Goal: Task Accomplishment & Management: Manage account settings

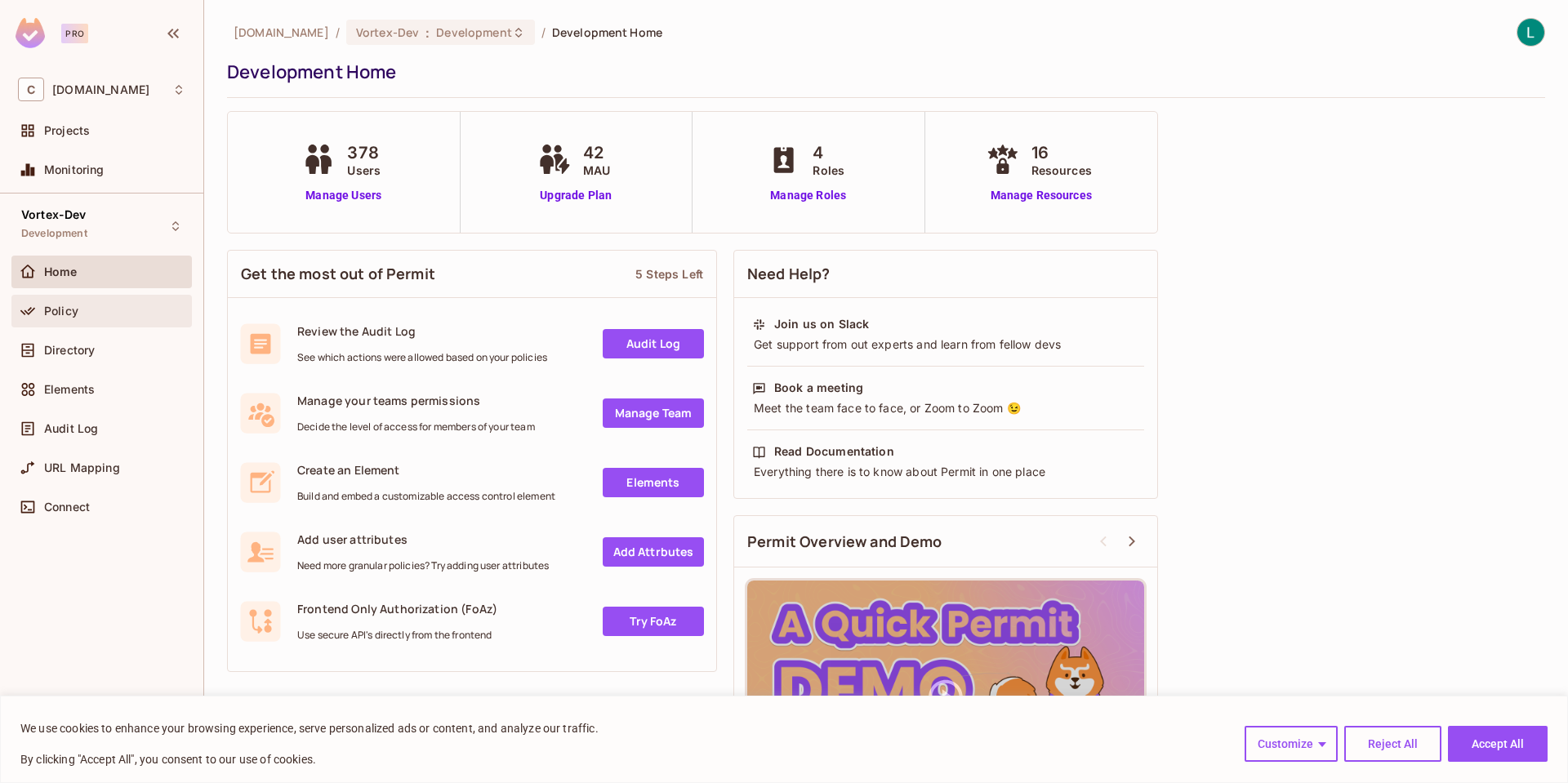
click at [74, 317] on div "Policy" at bounding box center [101, 310] width 167 height 20
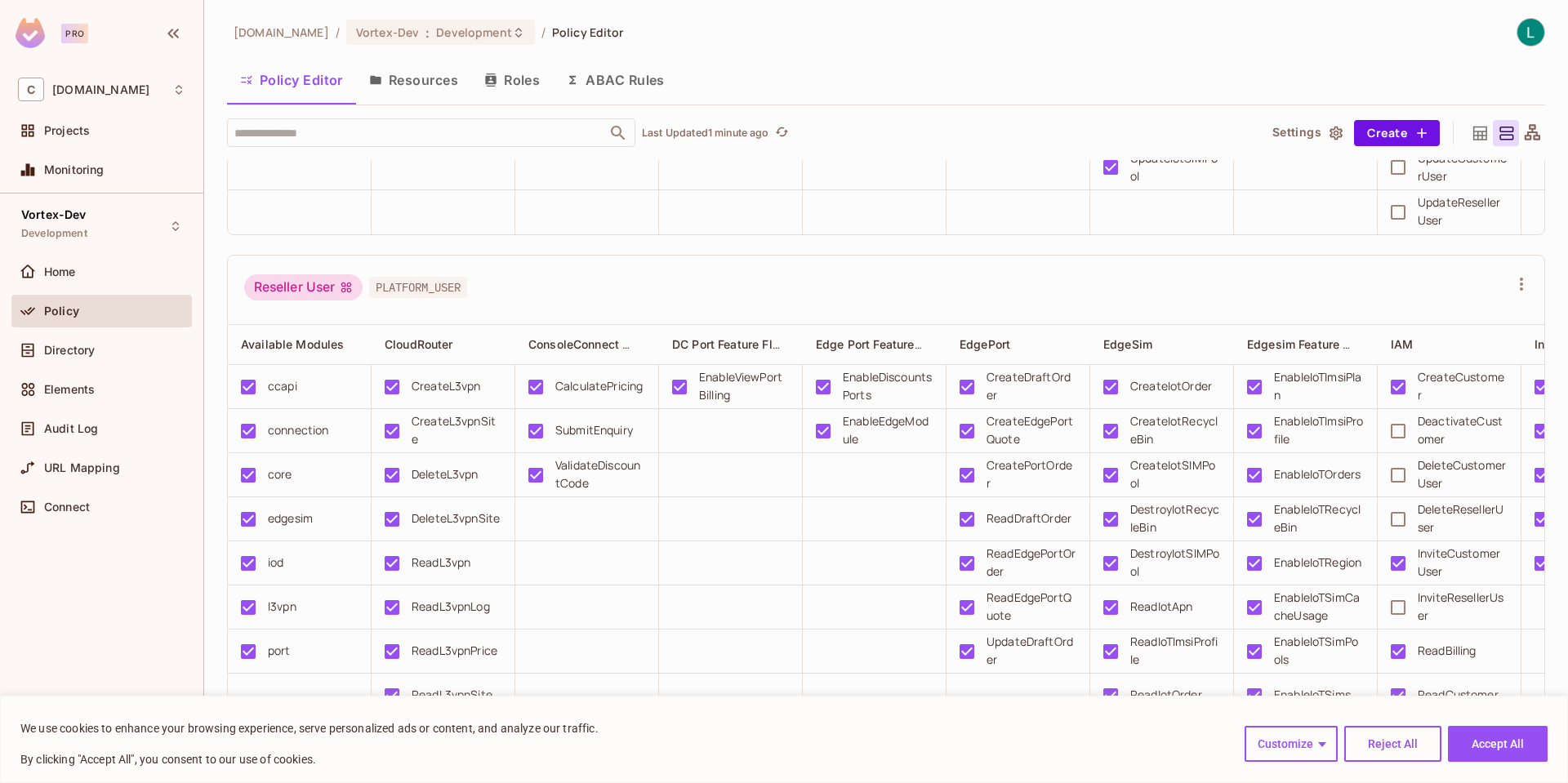
scroll to position [2969, 0]
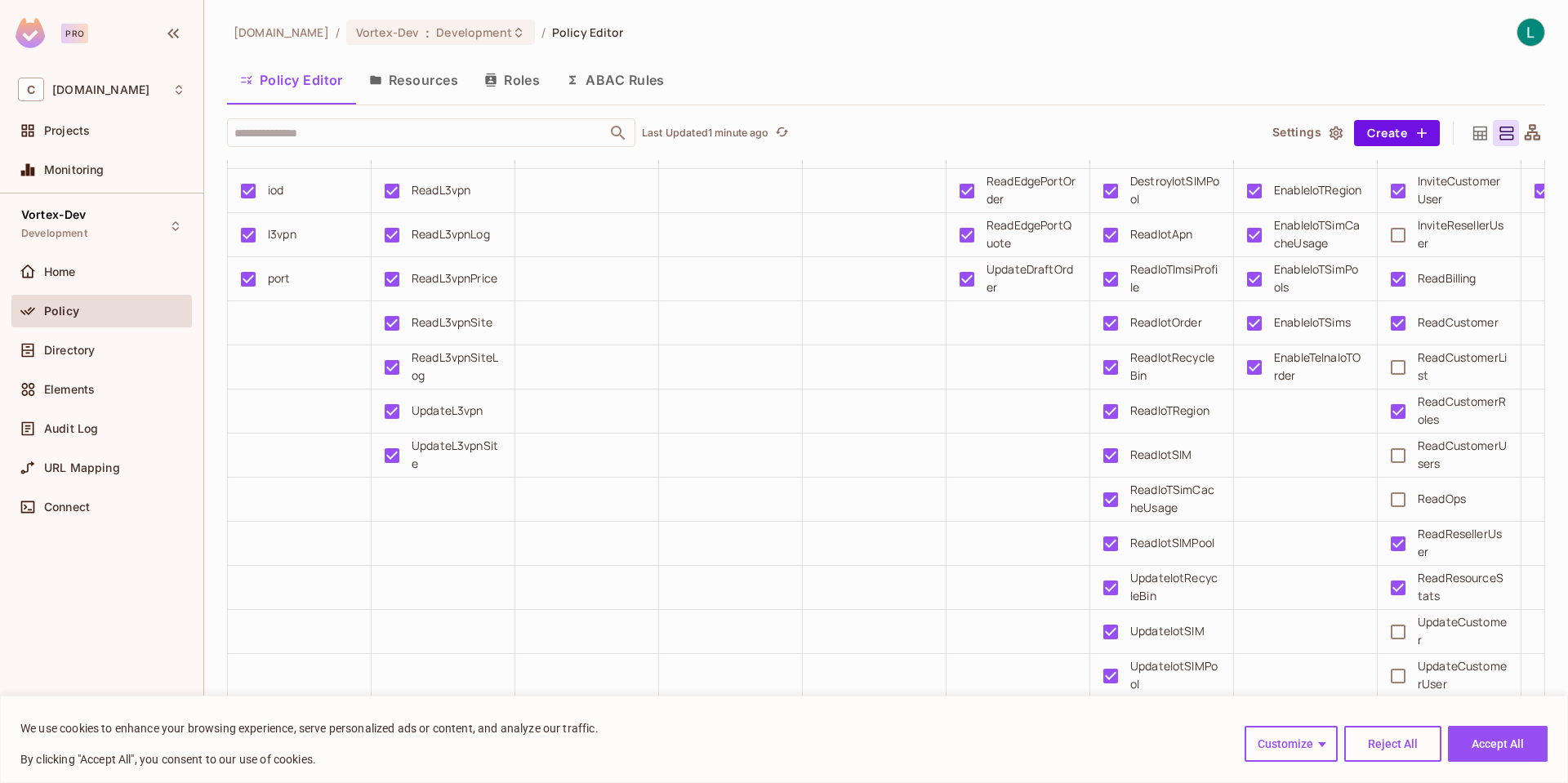
click at [410, 83] on button "Resources" at bounding box center [413, 79] width 115 height 41
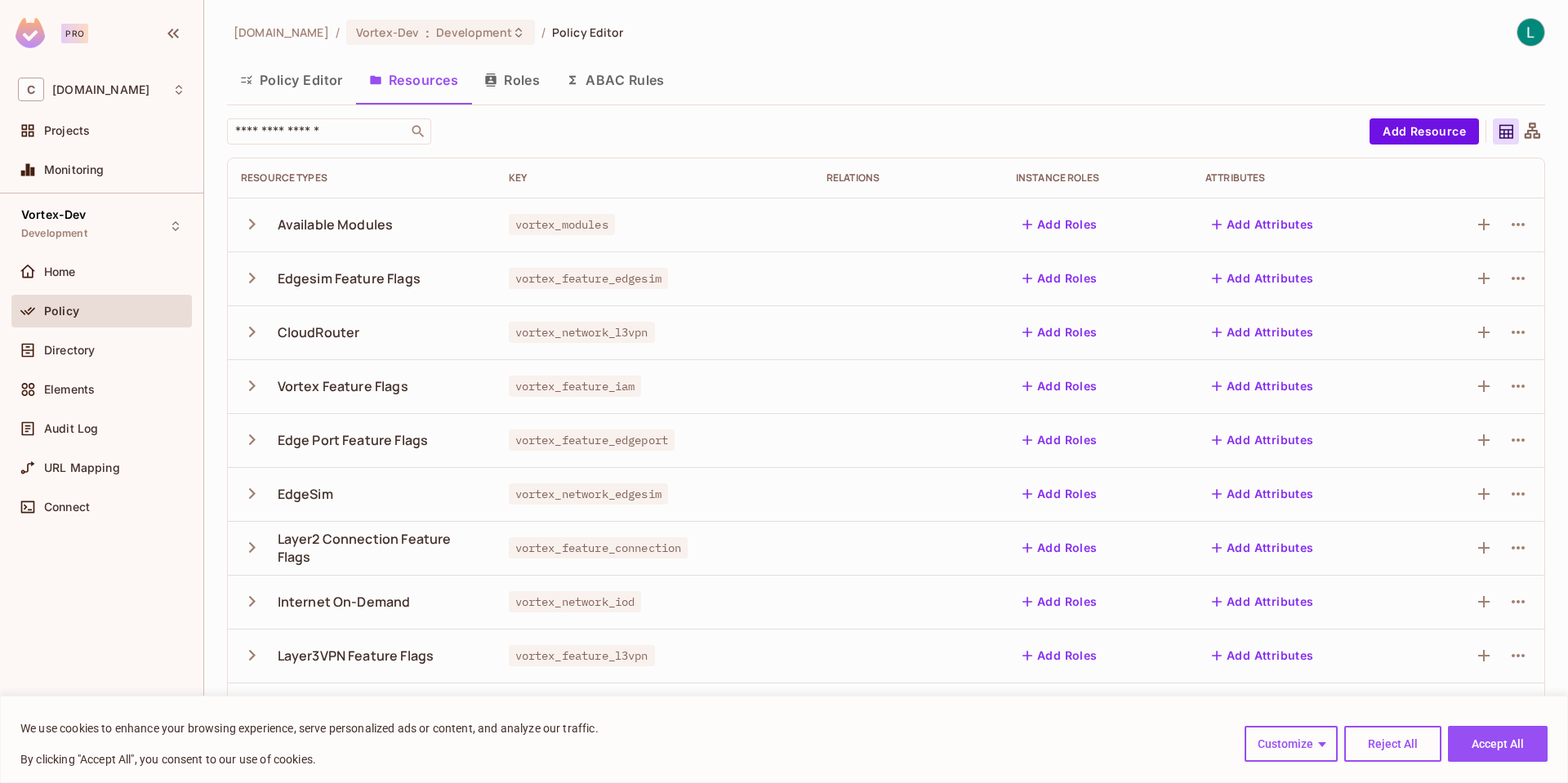
click at [244, 276] on icon "button" at bounding box center [251, 277] width 22 height 22
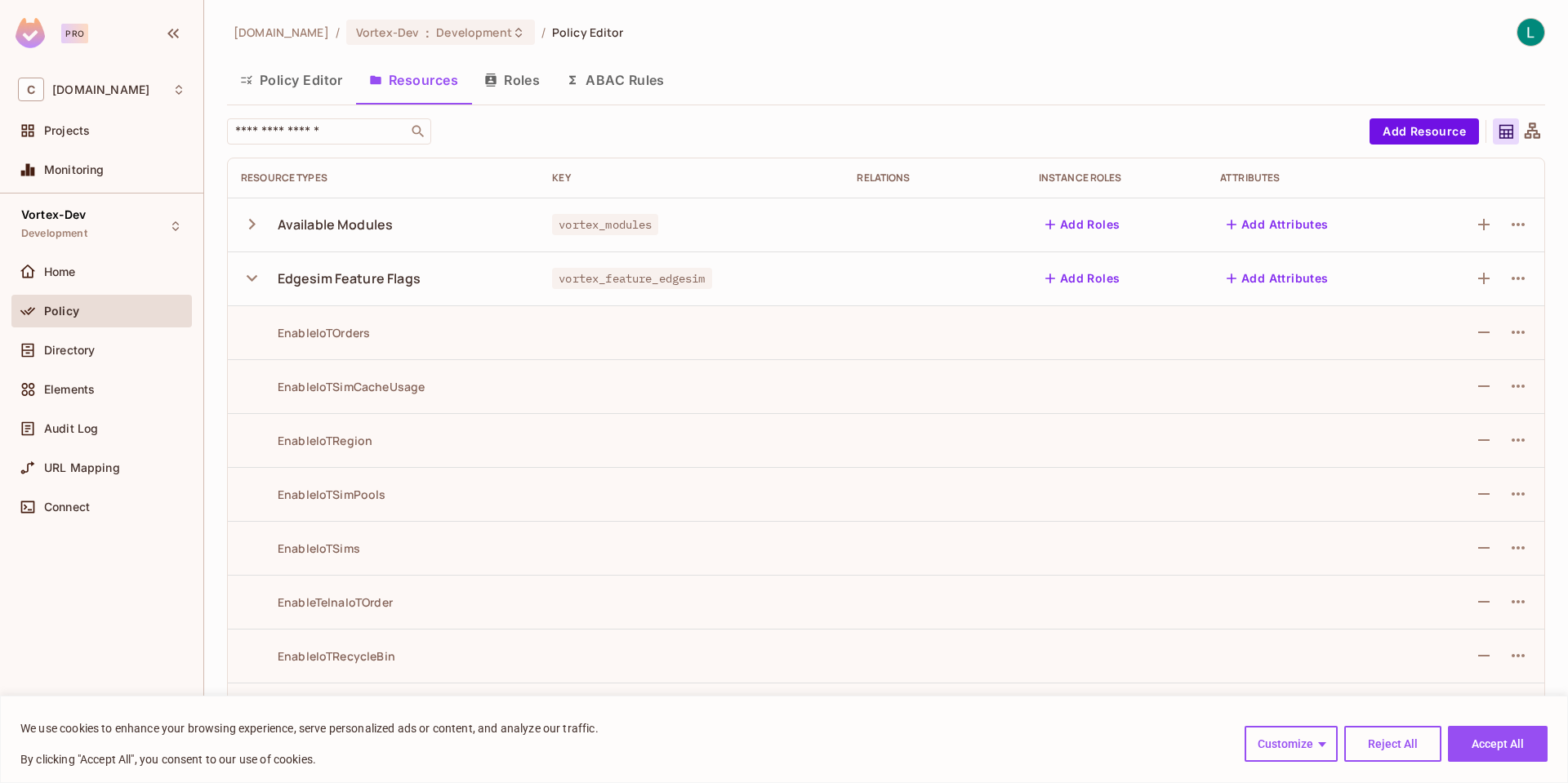
click at [244, 276] on icon "button" at bounding box center [251, 277] width 22 height 22
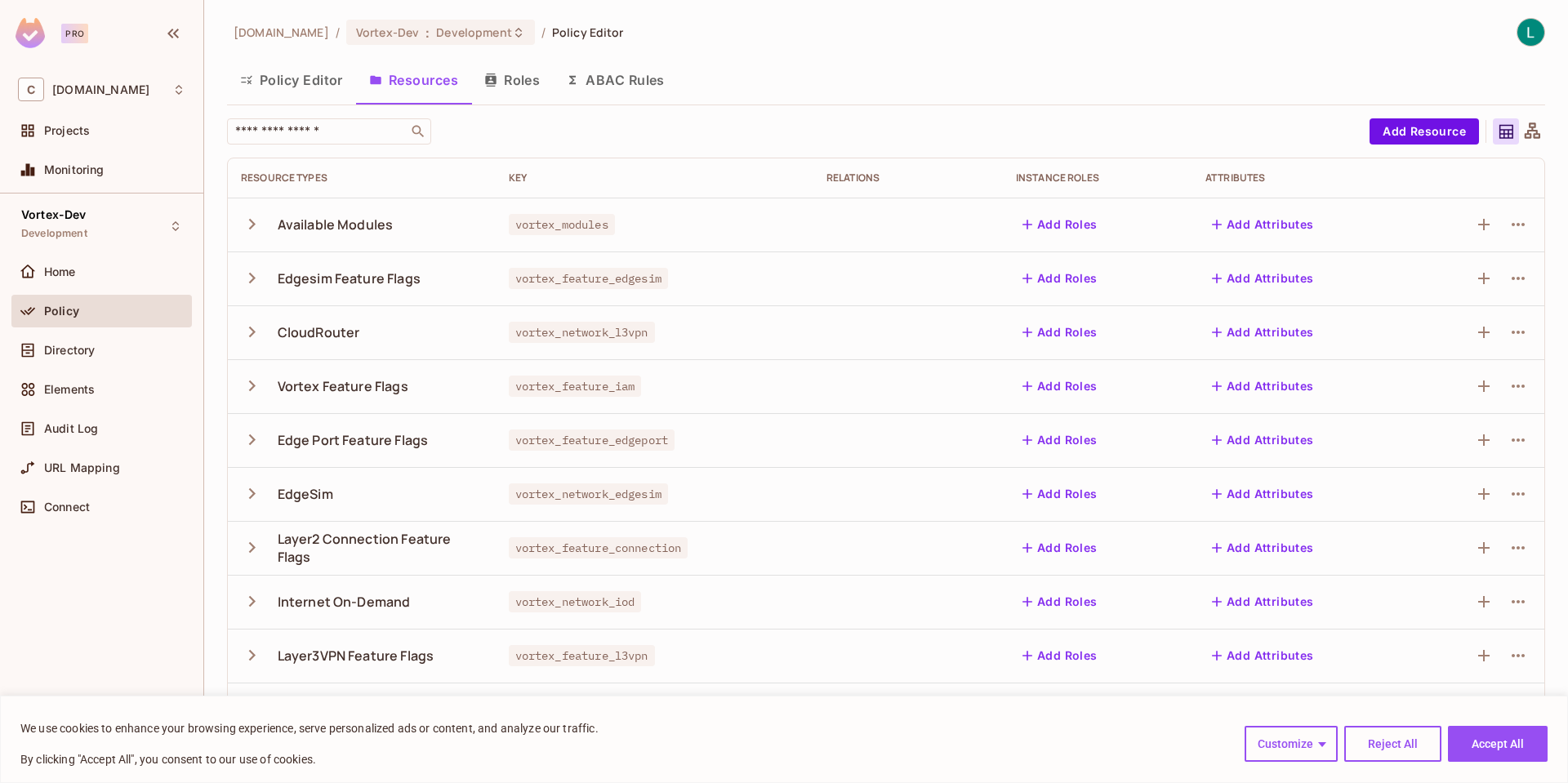
click at [246, 440] on icon "button" at bounding box center [251, 439] width 22 height 22
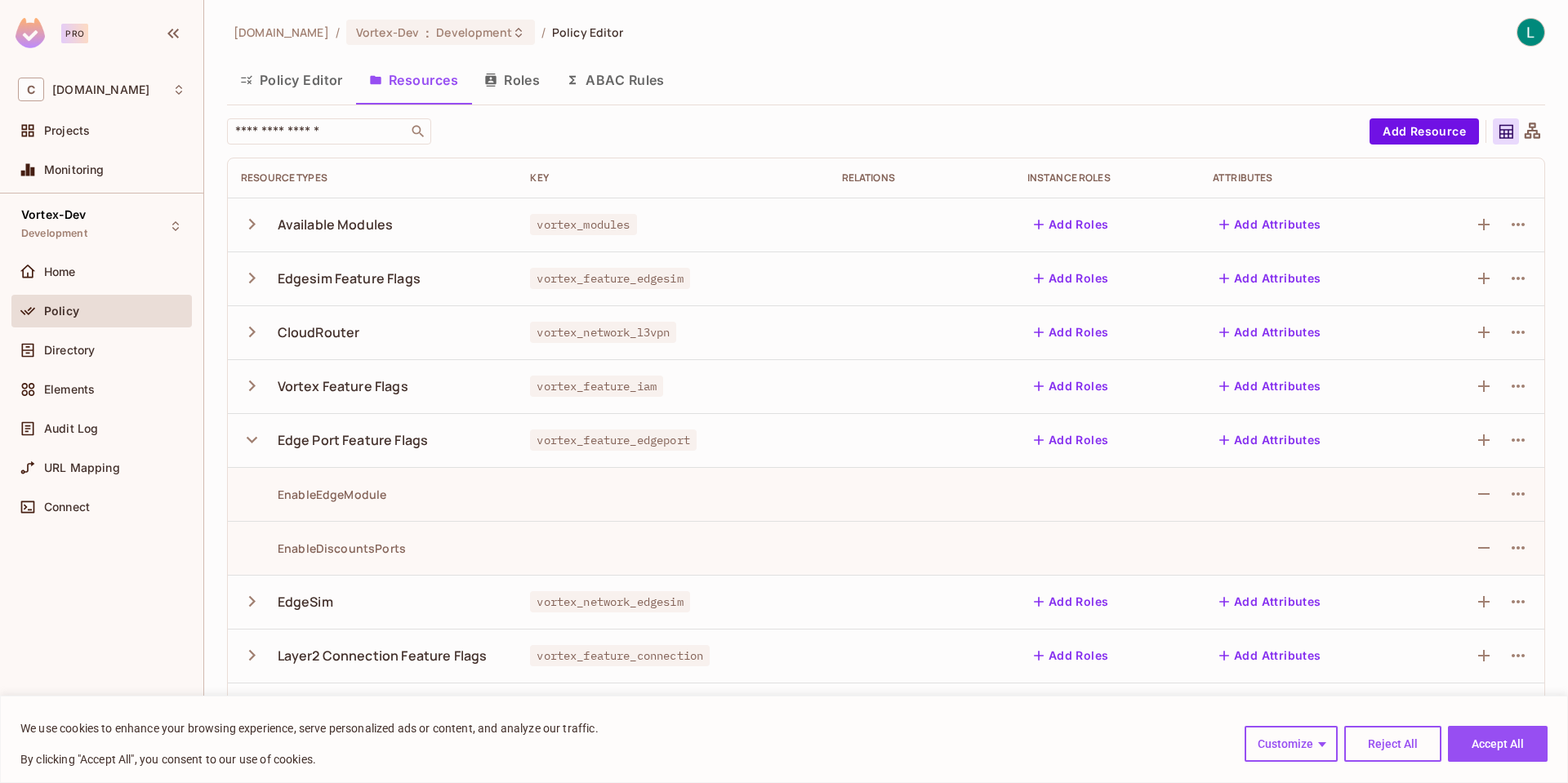
click at [515, 79] on button "Roles" at bounding box center [511, 79] width 82 height 41
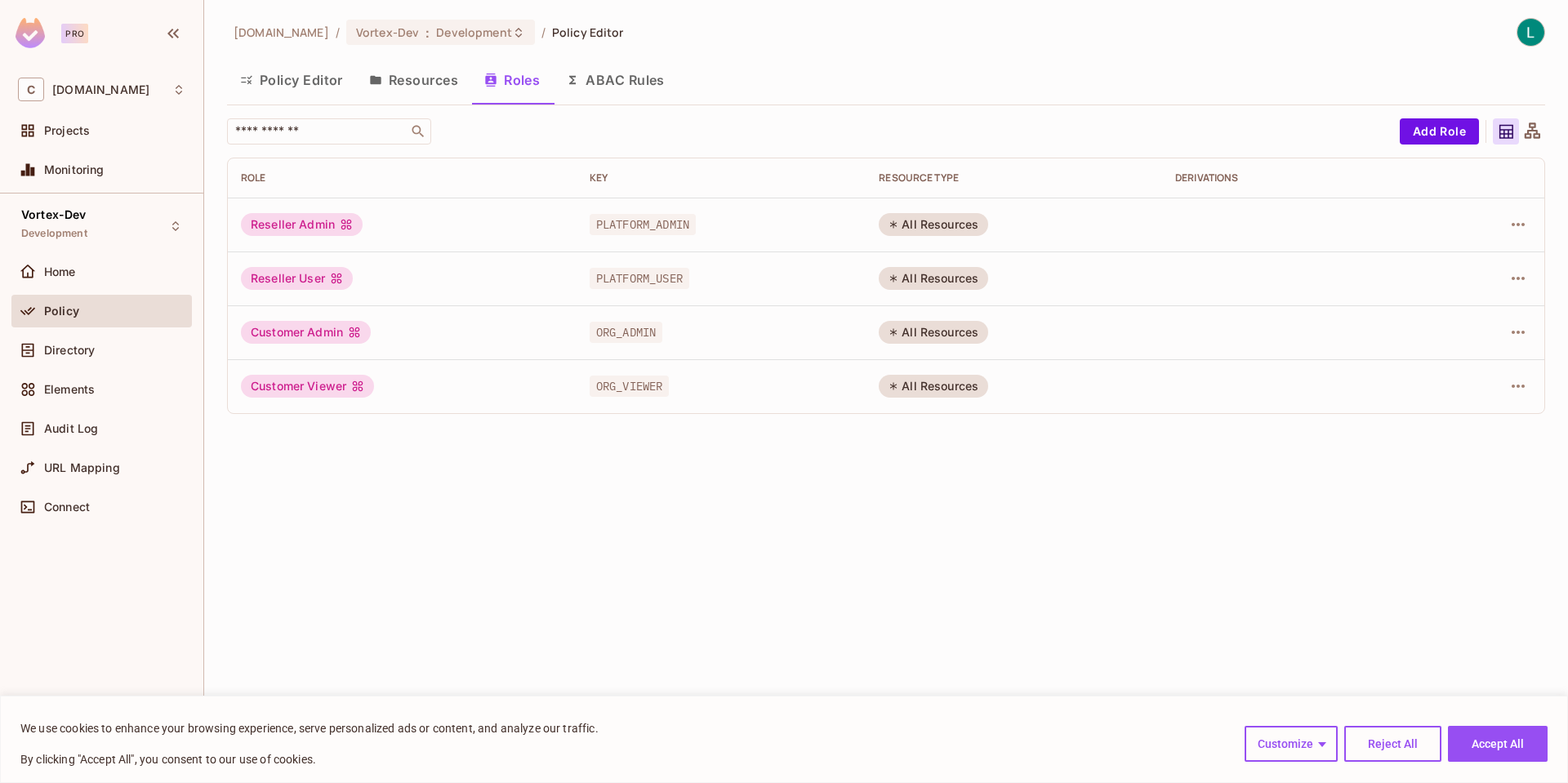
click at [633, 83] on button "ABAC Rules" at bounding box center [615, 79] width 125 height 41
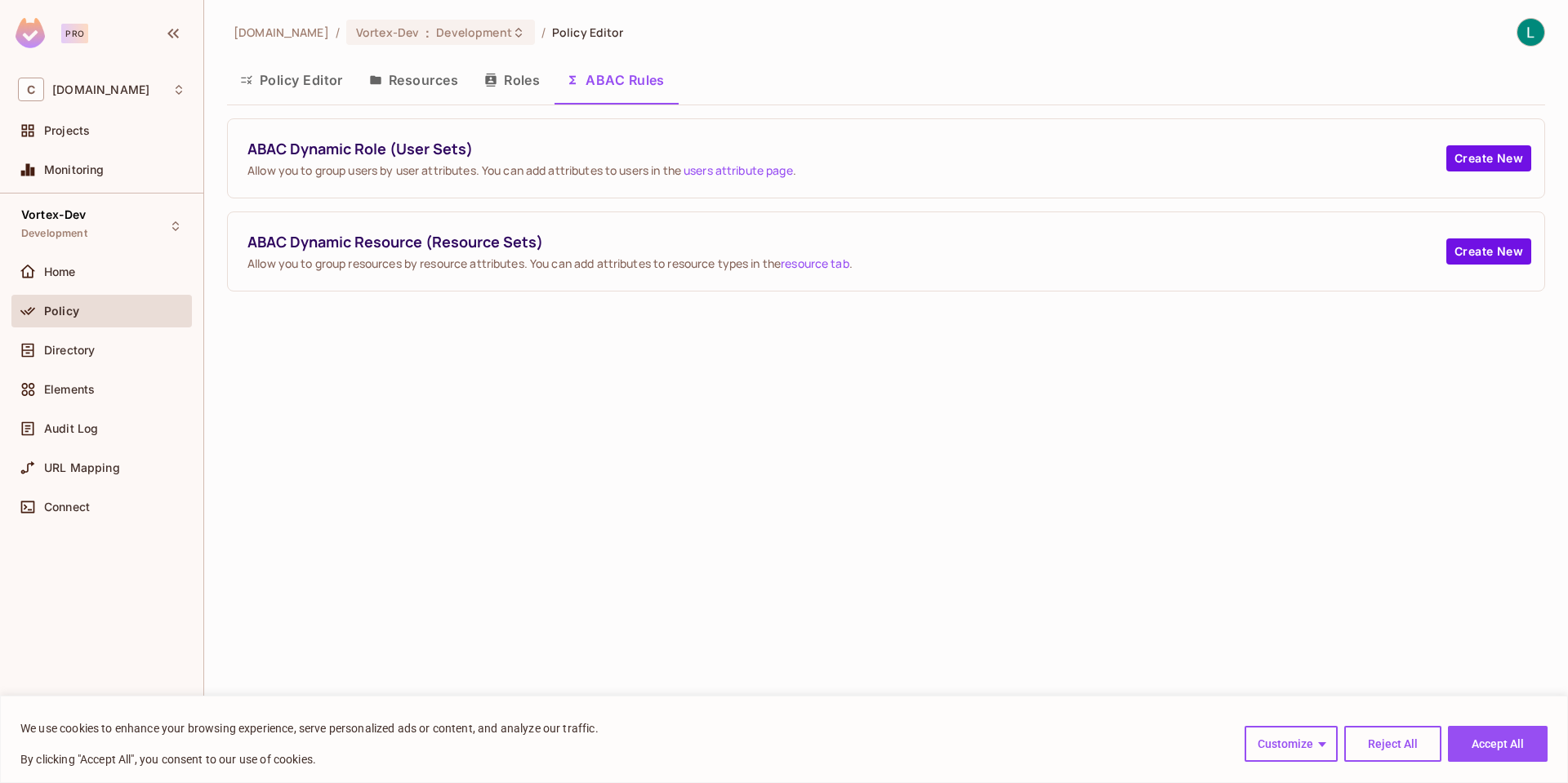
click at [511, 75] on button "Roles" at bounding box center [511, 79] width 82 height 41
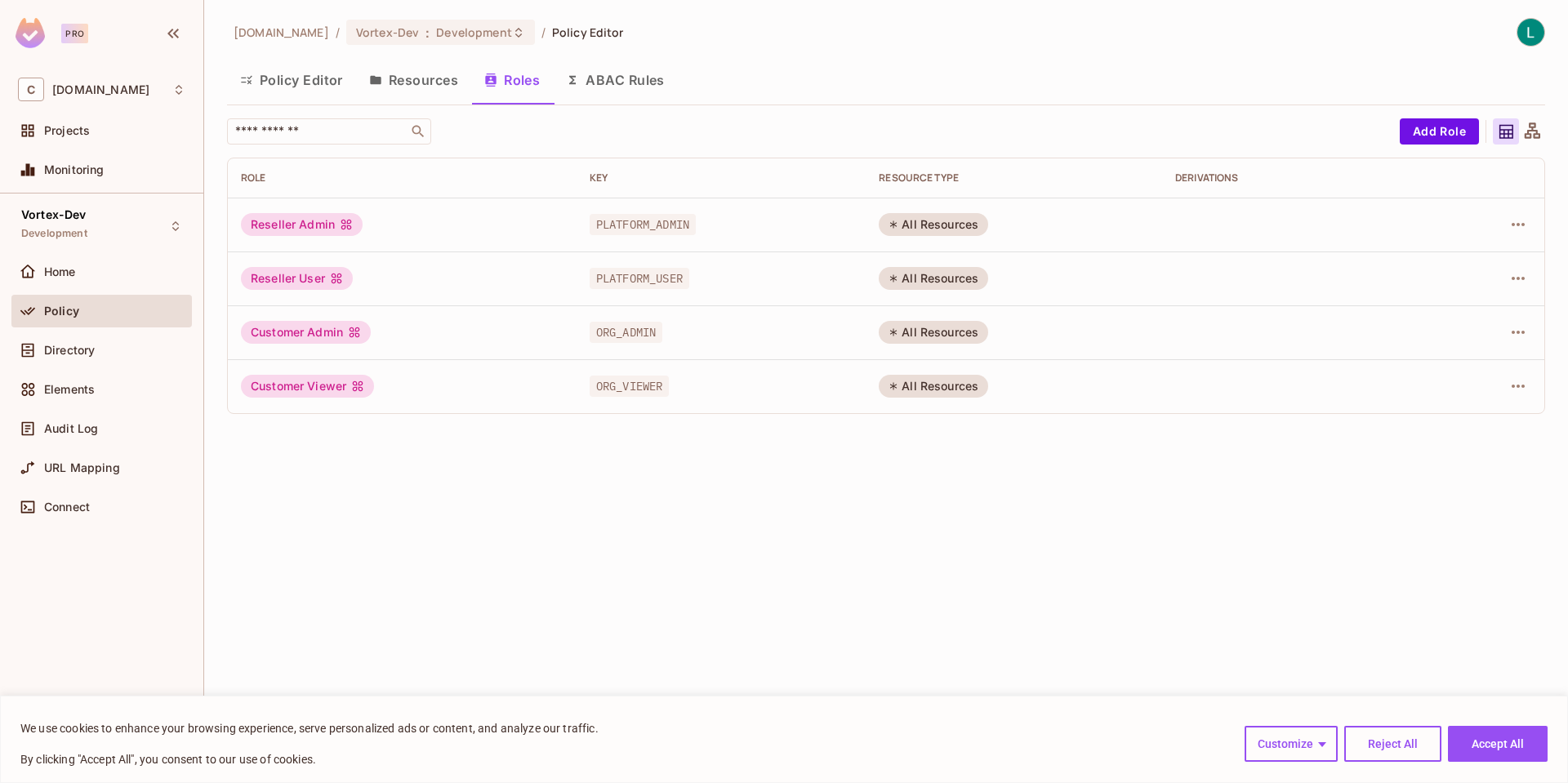
click at [304, 78] on button "Policy Editor" at bounding box center [292, 79] width 129 height 41
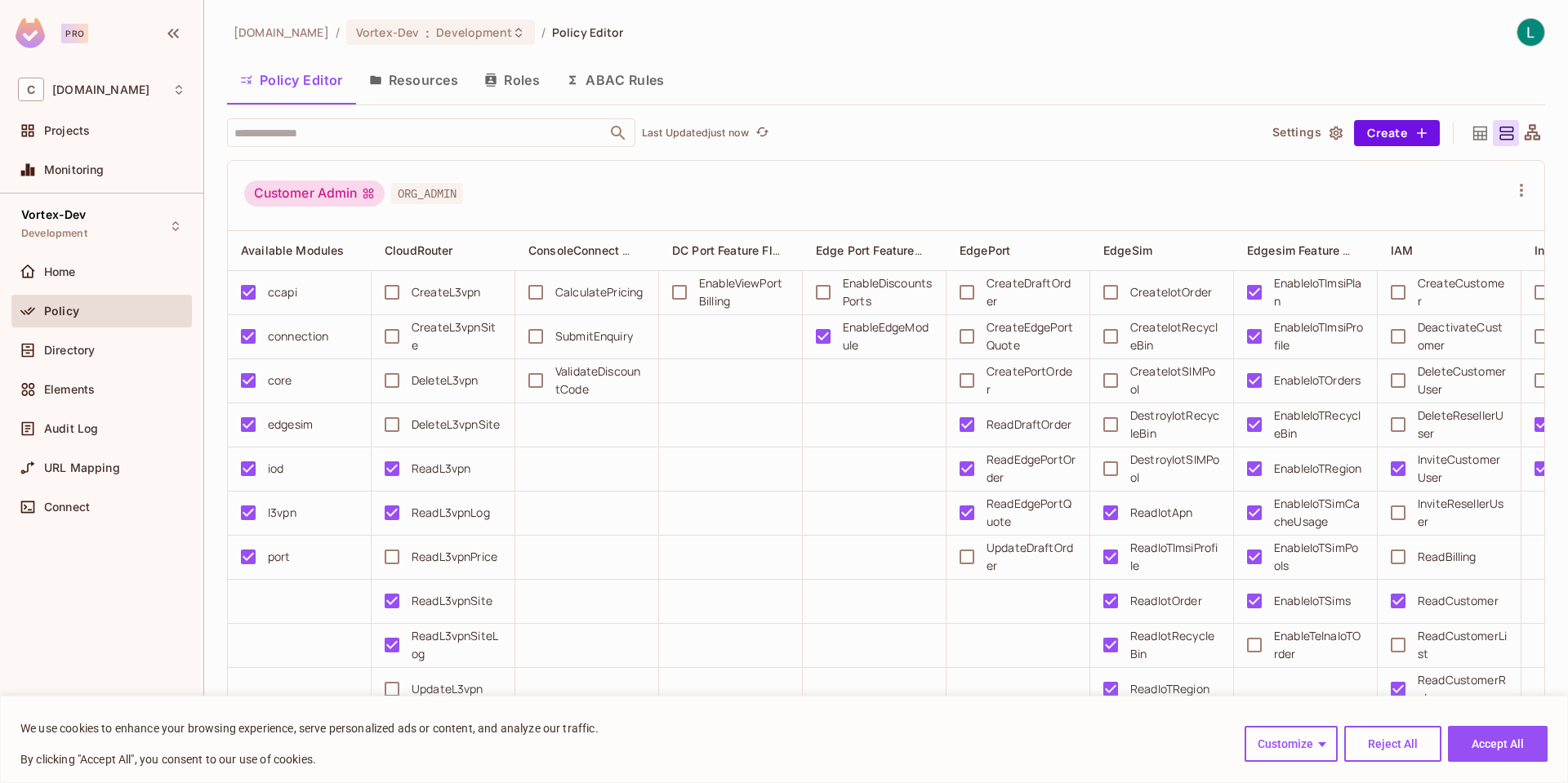
click at [409, 78] on button "Resources" at bounding box center [413, 79] width 115 height 41
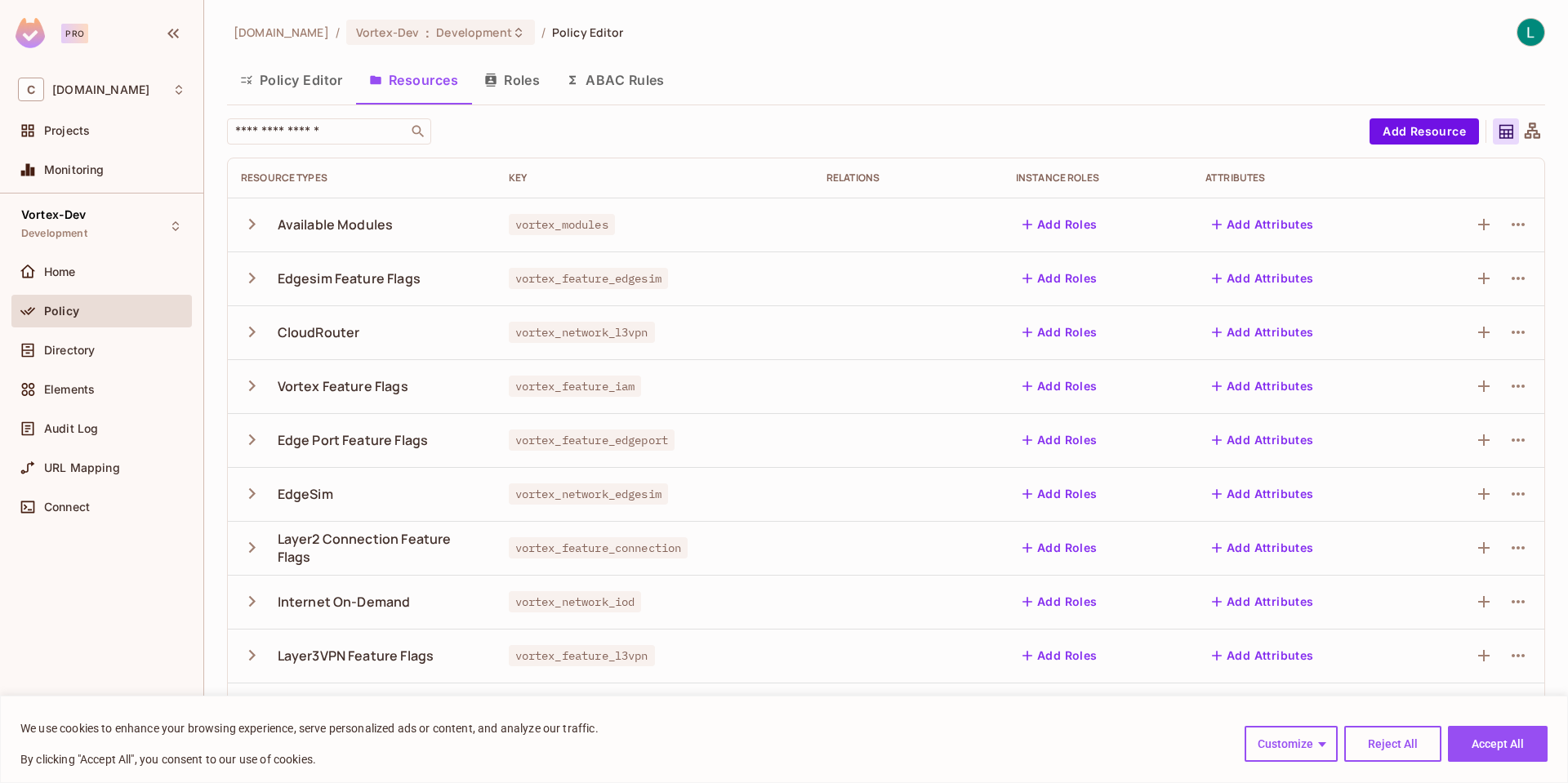
click at [520, 85] on button "Roles" at bounding box center [511, 79] width 82 height 41
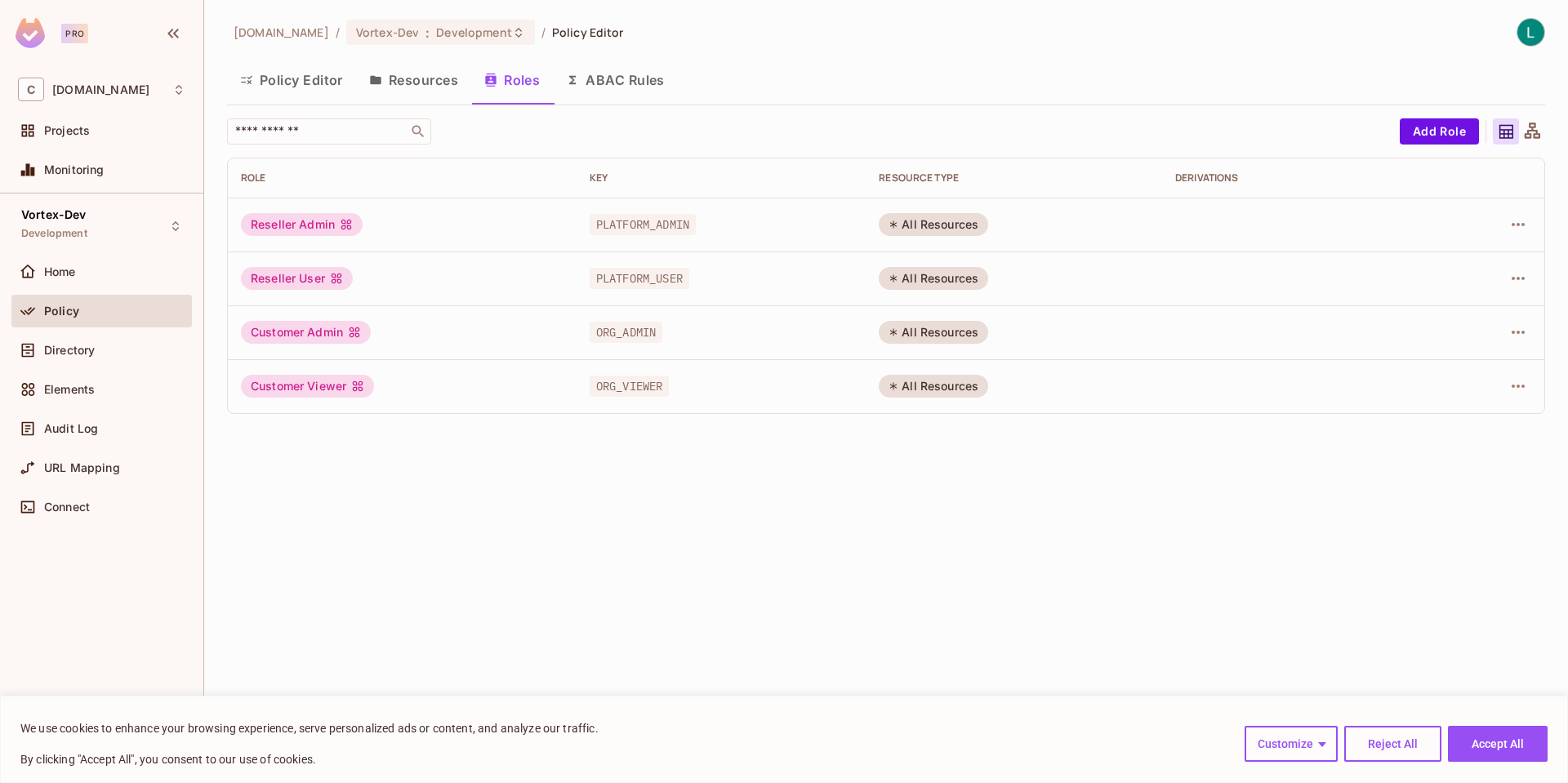
click at [441, 75] on button "Resources" at bounding box center [413, 79] width 115 height 41
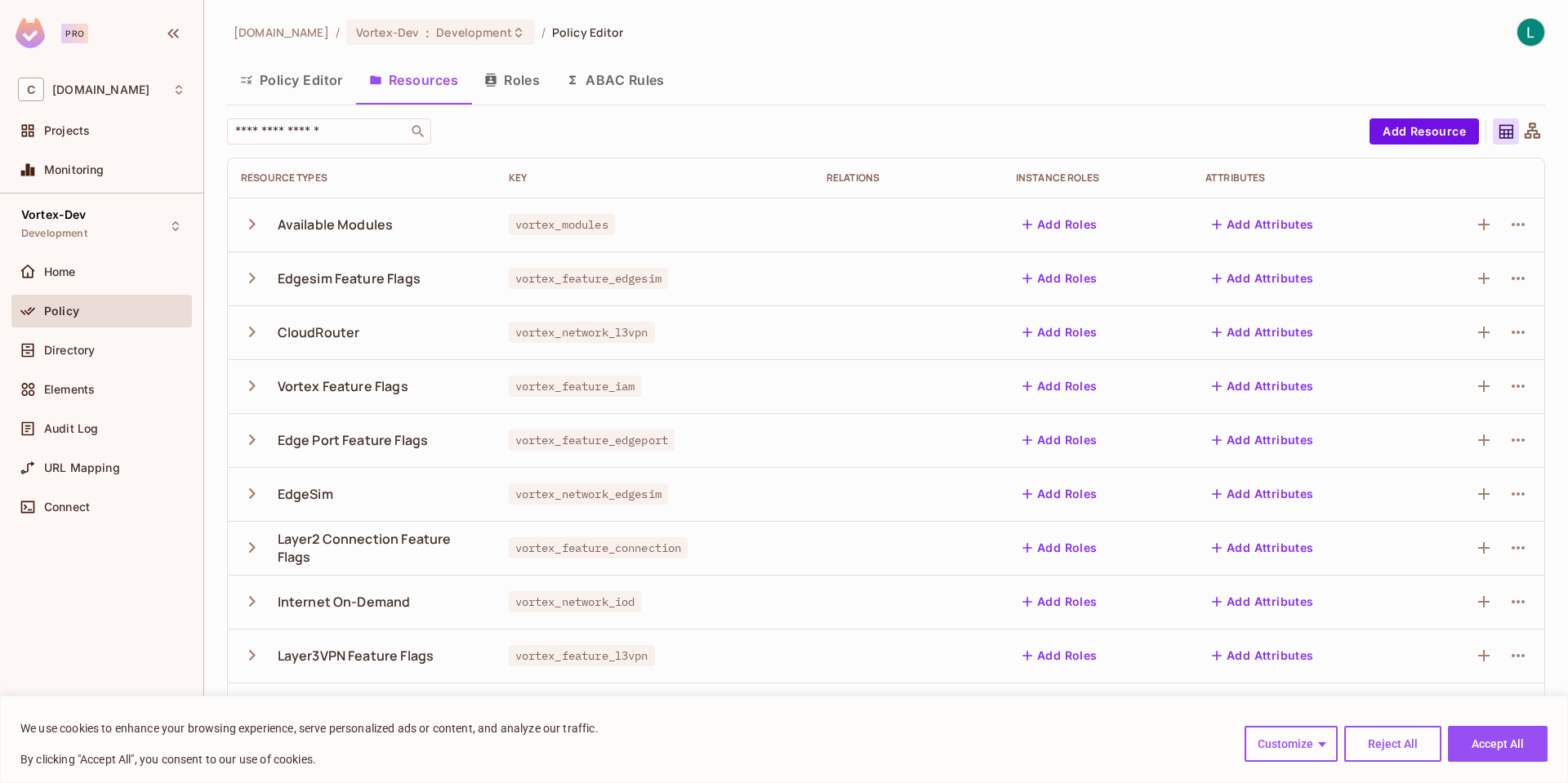
click at [250, 441] on icon "button" at bounding box center [251, 439] width 22 height 22
